Goal: Find specific page/section: Find specific page/section

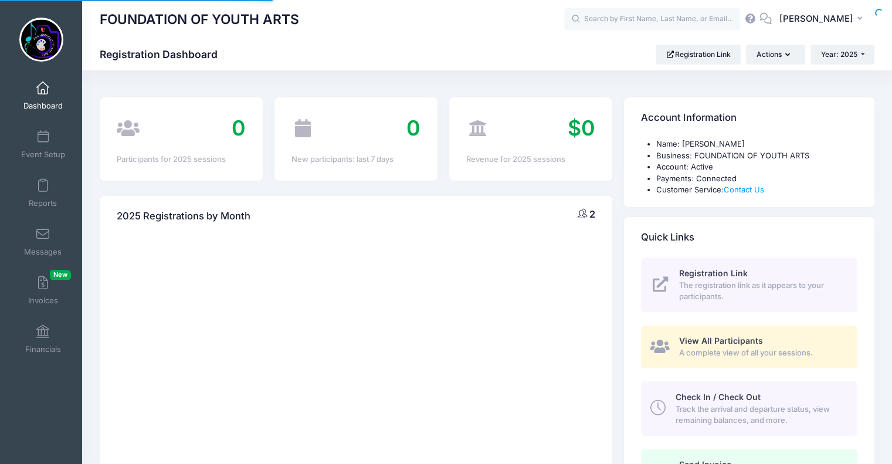
select select
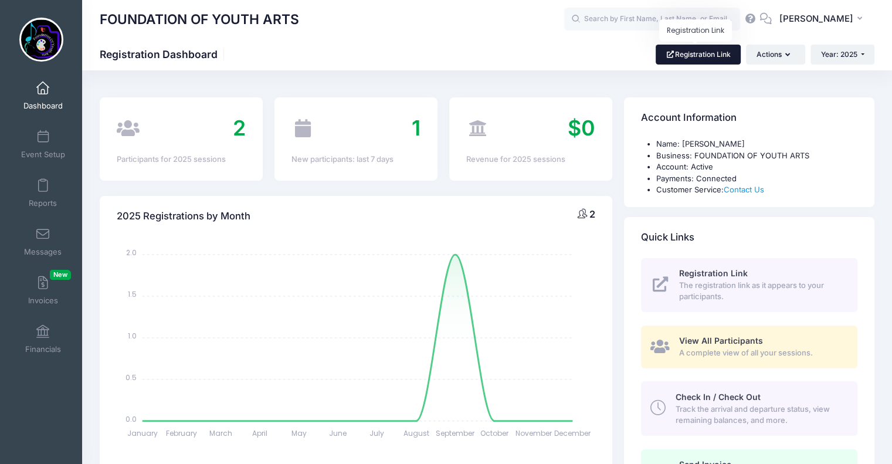
click at [705, 56] on link "Registration Link" at bounding box center [698, 55] width 85 height 20
